Goal: Navigation & Orientation: Find specific page/section

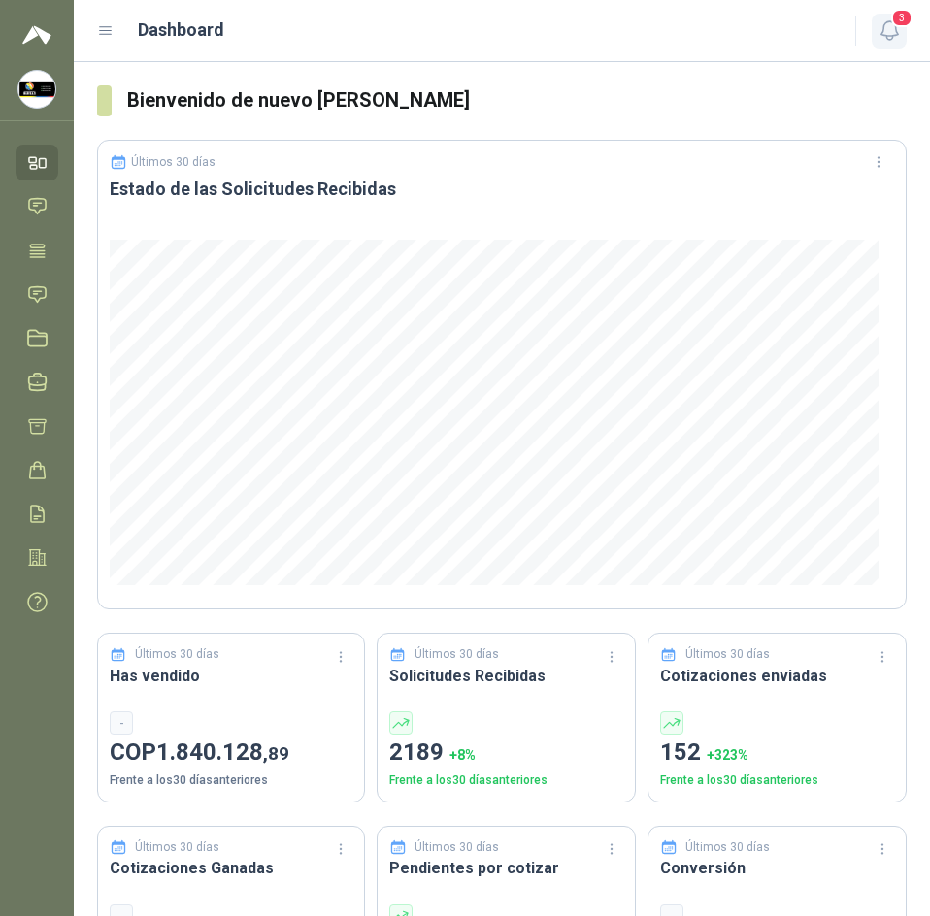
click at [898, 30] on icon "button" at bounding box center [889, 30] width 24 height 24
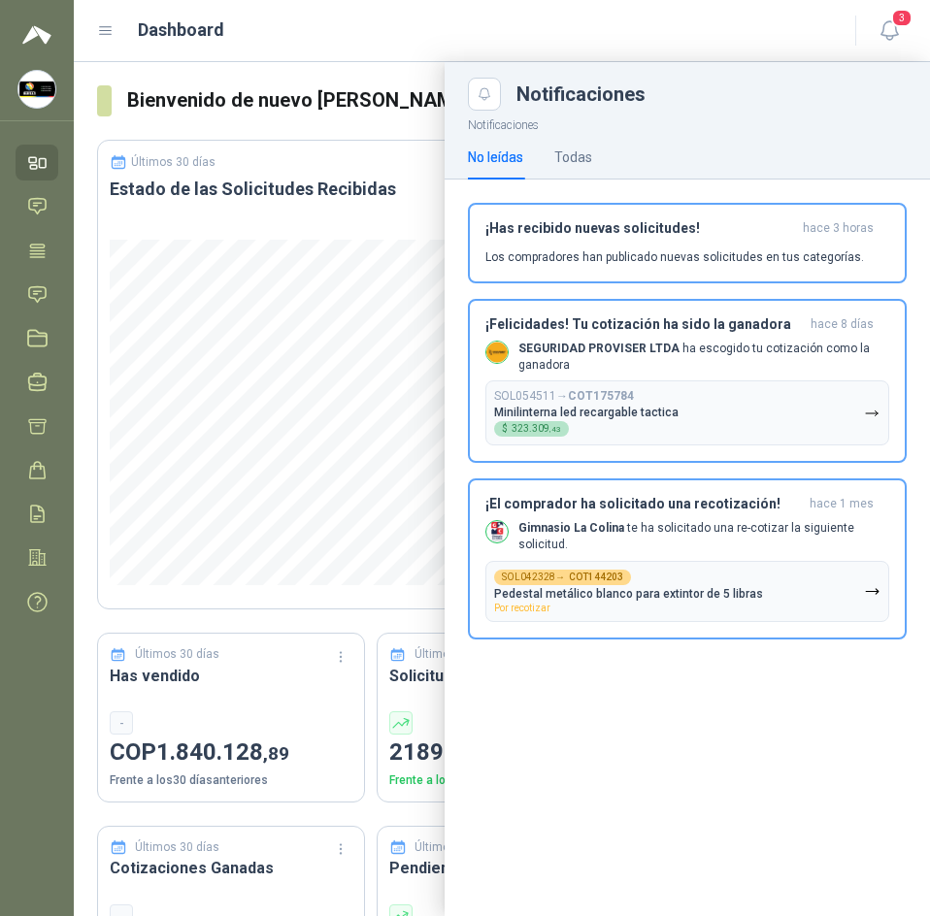
click at [720, 51] on header "Dashboard 3" at bounding box center [502, 31] width 856 height 62
click at [337, 53] on header "Dashboard 3" at bounding box center [502, 31] width 856 height 62
click at [777, 29] on div "Dashboard" at bounding box center [464, 29] width 735 height 27
click at [375, 80] on div at bounding box center [502, 489] width 856 height 854
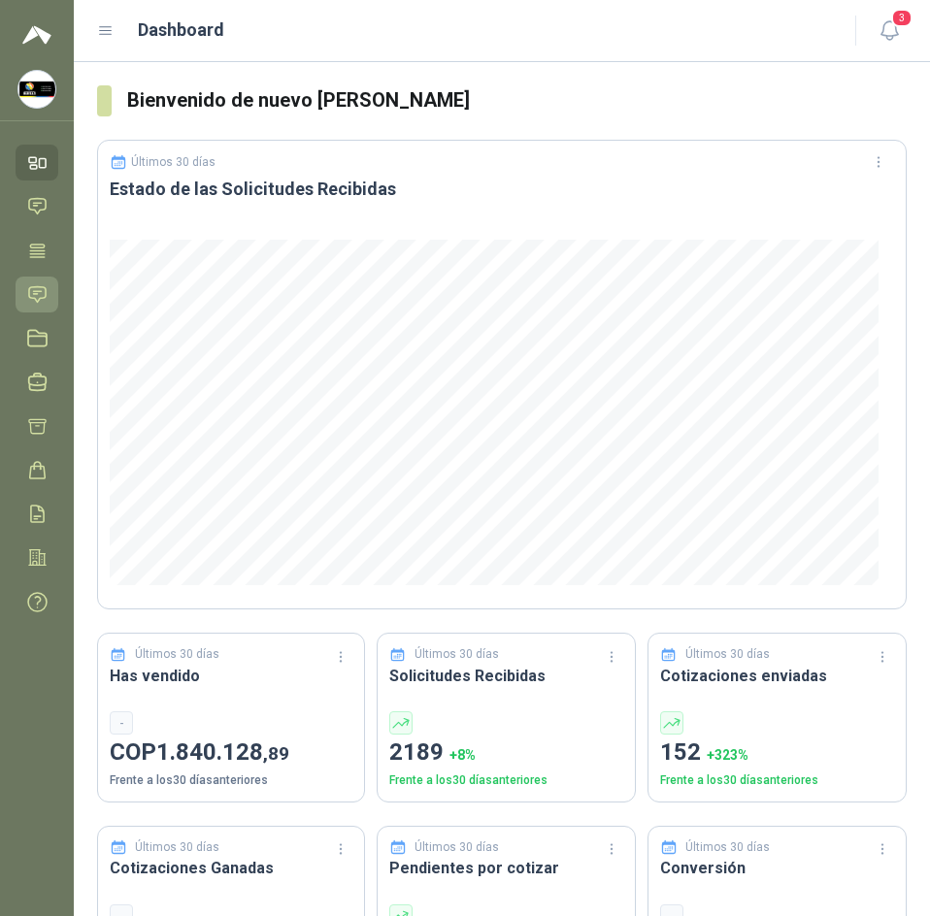
click at [30, 295] on icon at bounding box center [37, 294] width 20 height 20
